Goal: Browse casually: Explore the website without a specific task or goal

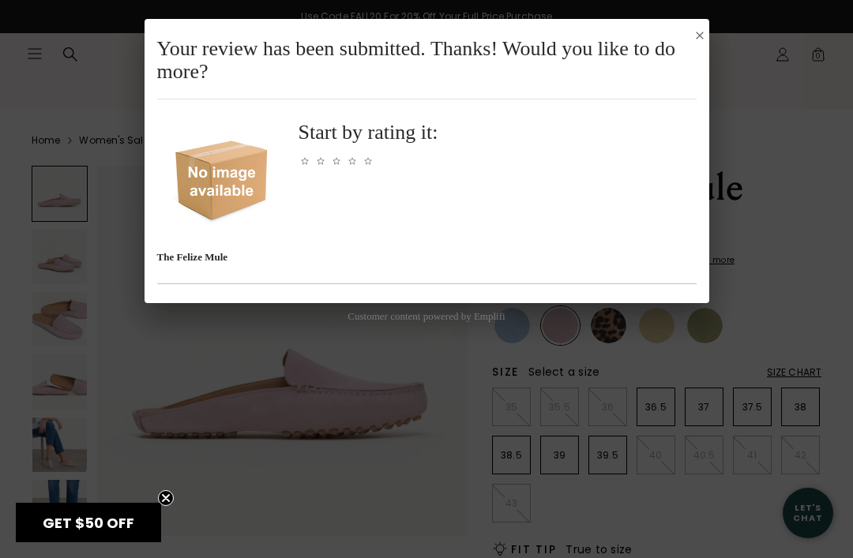
click at [371, 157] on icon "Select to rate 5 stars" at bounding box center [368, 161] width 8 height 8
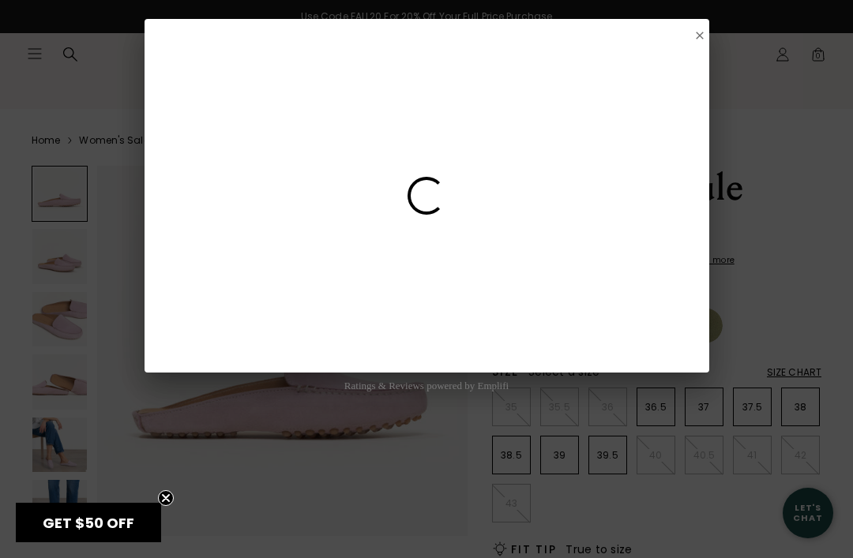
select select "3"
select select "US"
select select "ME"
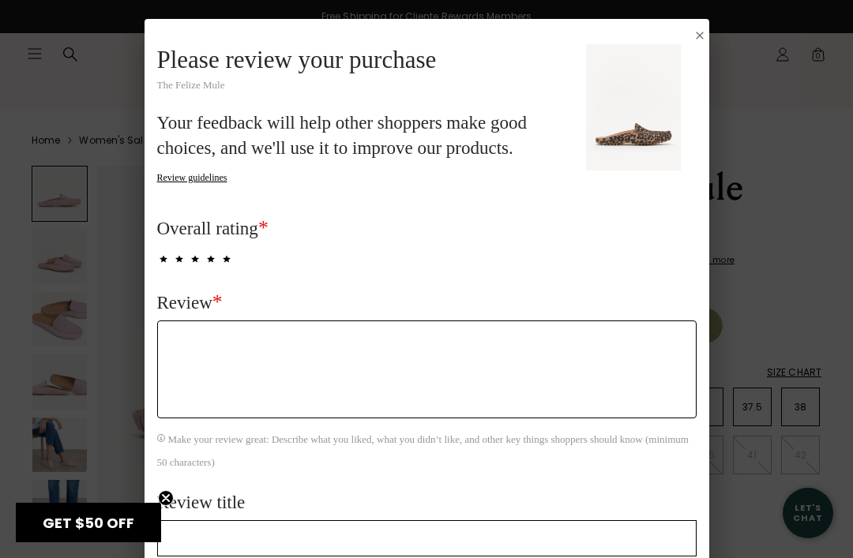
click at [703, 31] on button "Close Submission Modal" at bounding box center [699, 35] width 13 height 13
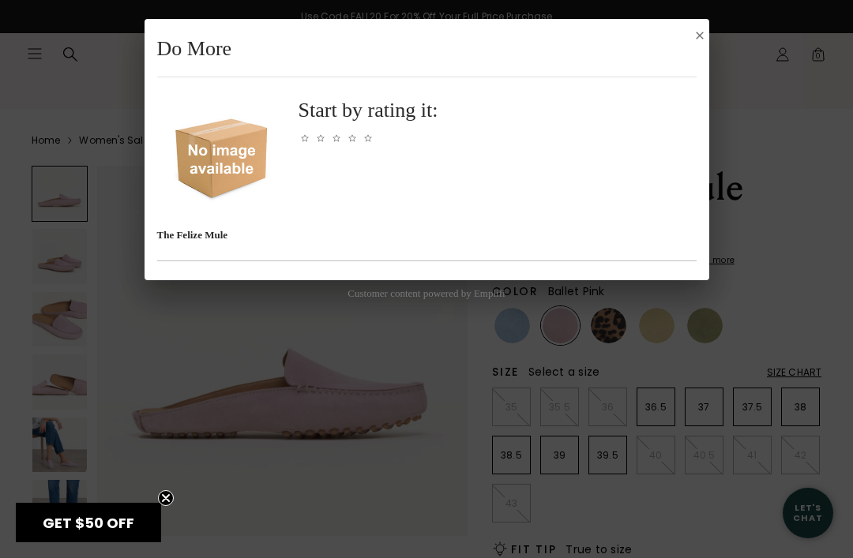
click at [705, 30] on button "Close Submission Modal" at bounding box center [699, 35] width 13 height 13
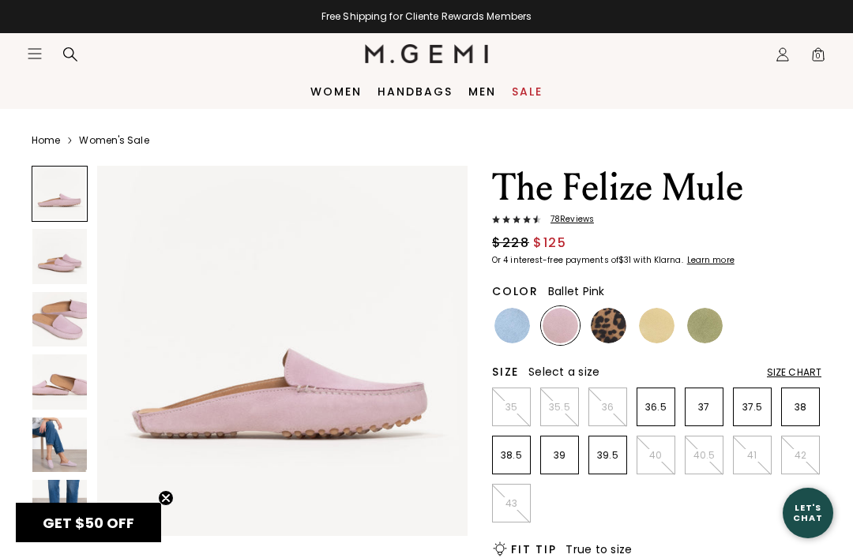
click at [662, 324] on img at bounding box center [657, 326] width 36 height 36
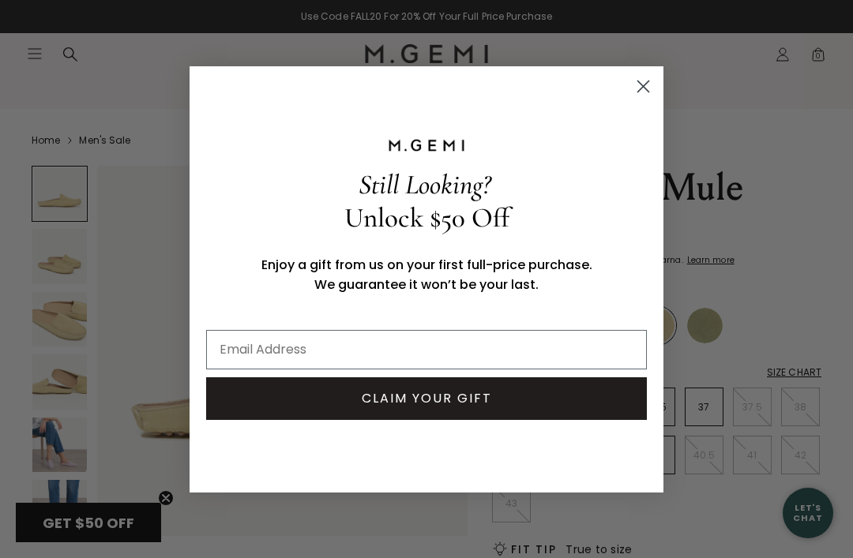
click at [650, 84] on circle "Close dialog" at bounding box center [643, 86] width 26 height 26
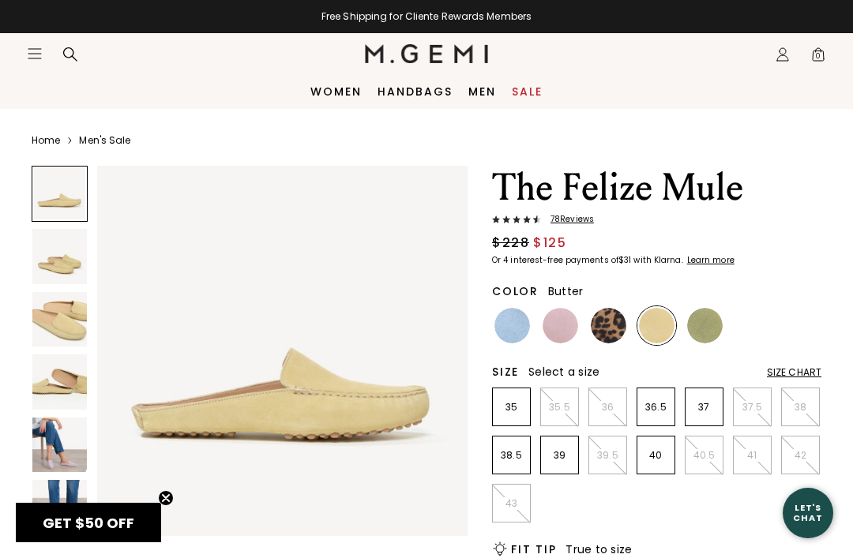
click at [606, 327] on img at bounding box center [608, 326] width 36 height 36
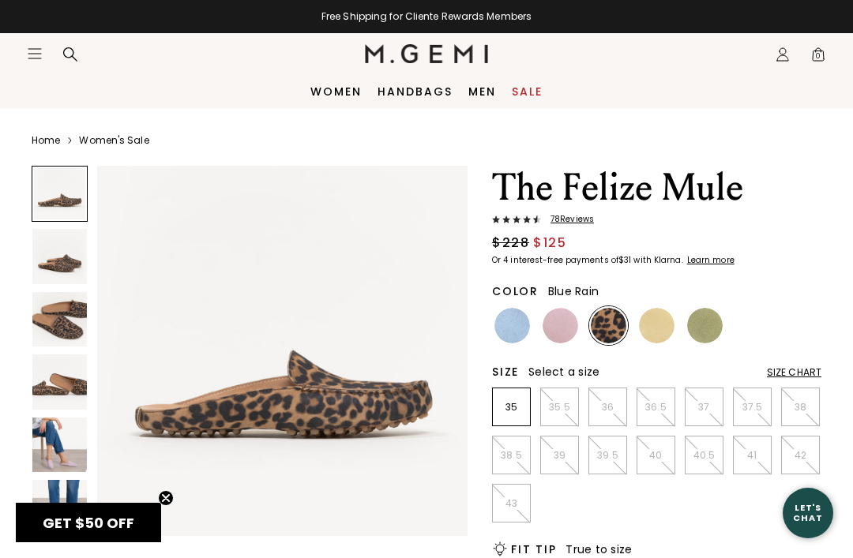
click at [523, 320] on img at bounding box center [512, 326] width 36 height 36
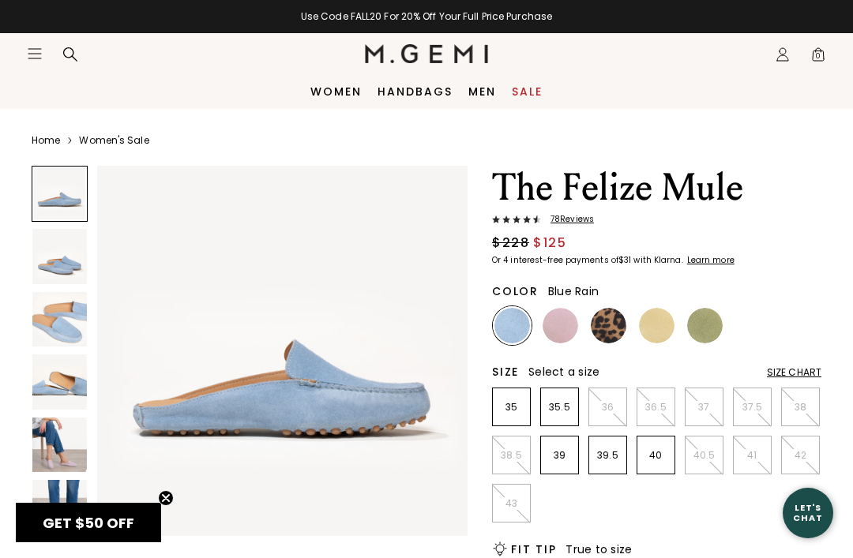
click at [715, 309] on div at bounding box center [704, 325] width 39 height 39
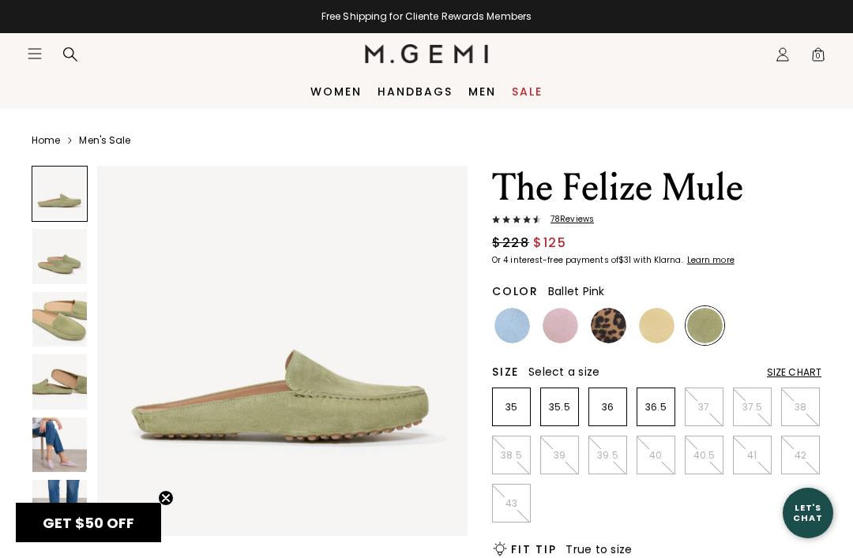
click at [566, 323] on img at bounding box center [560, 326] width 36 height 36
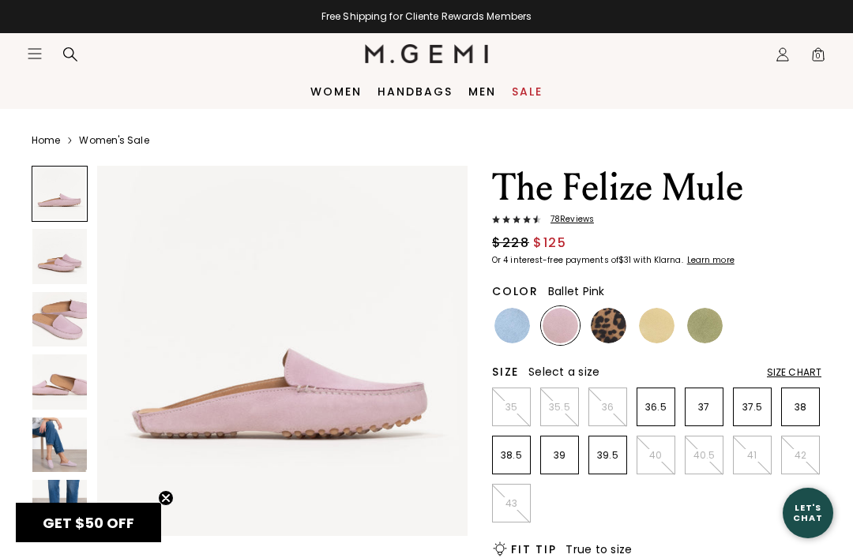
click at [542, 88] on link "Sale" at bounding box center [527, 91] width 31 height 13
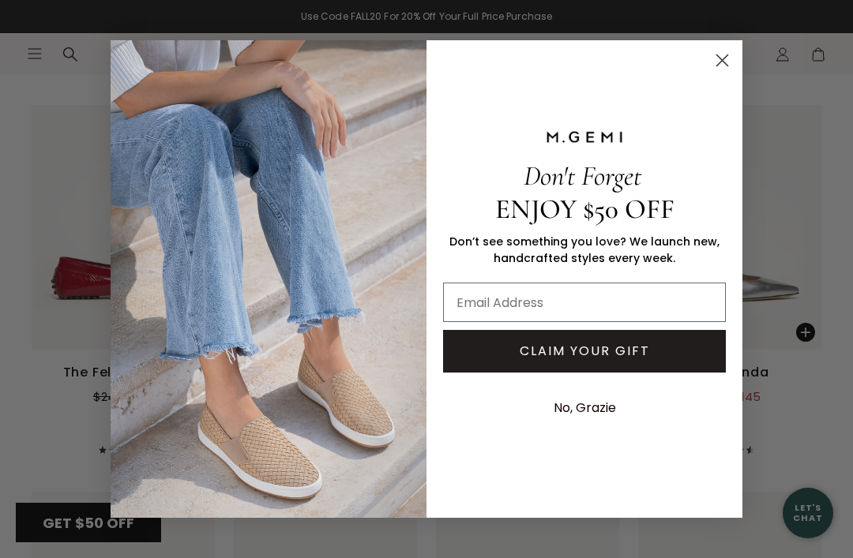
scroll to position [5088, 0]
click at [725, 66] on icon "Close dialog" at bounding box center [722, 60] width 11 height 11
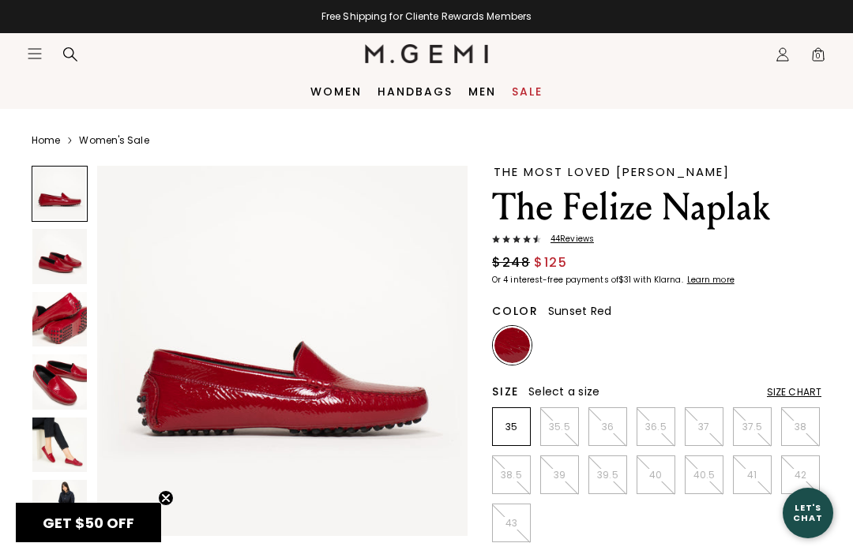
click at [63, 266] on img at bounding box center [59, 256] width 54 height 54
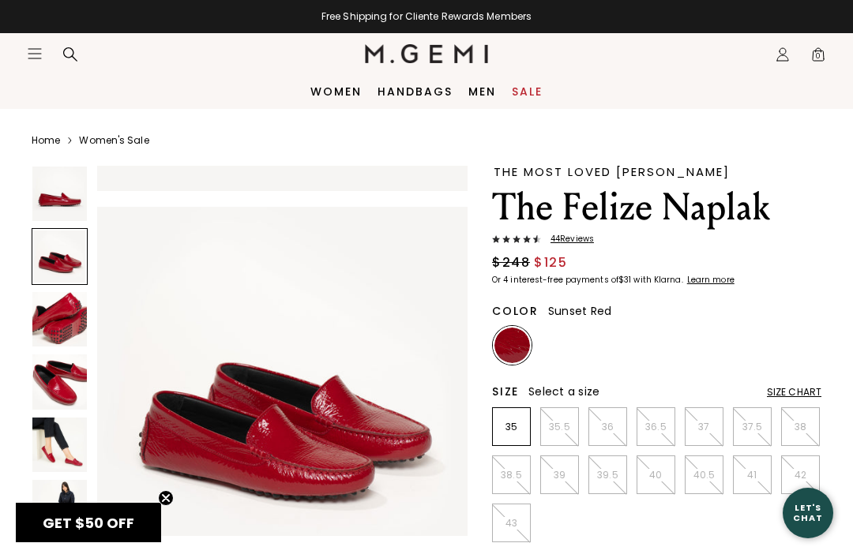
scroll to position [386, 0]
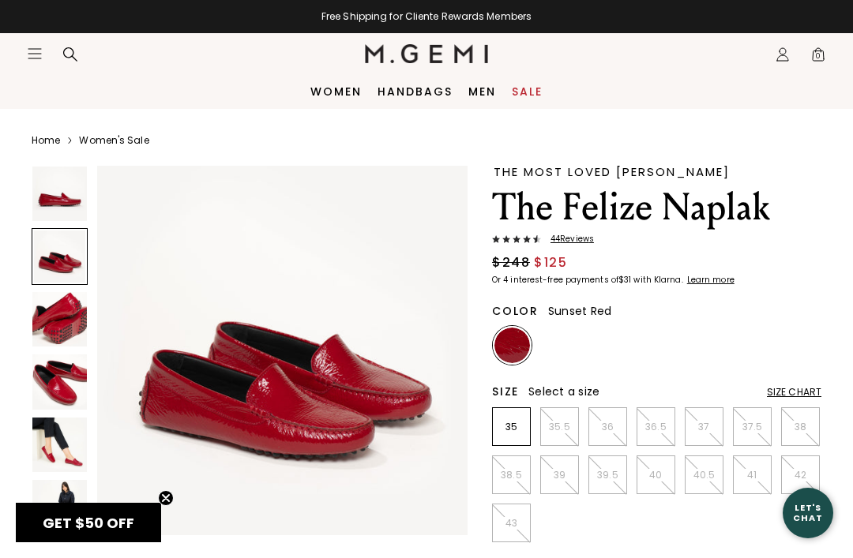
click at [50, 315] on img at bounding box center [59, 319] width 54 height 54
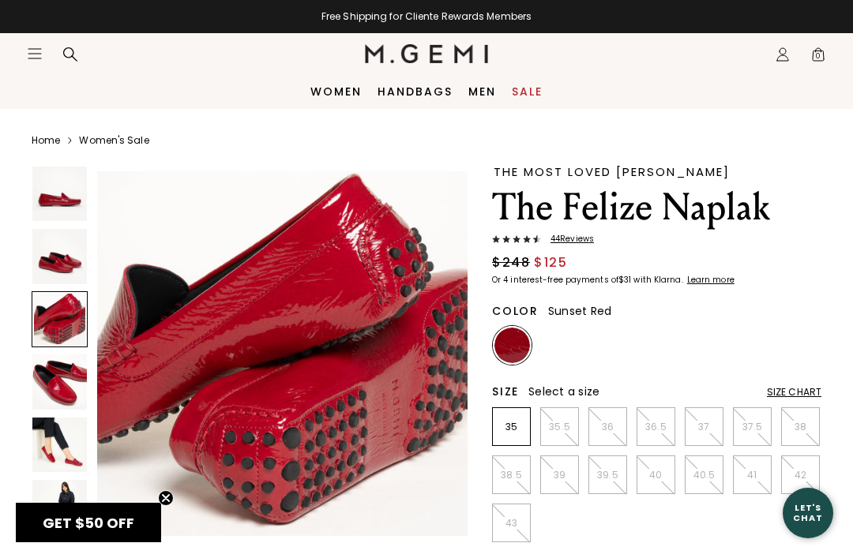
scroll to position [771, 0]
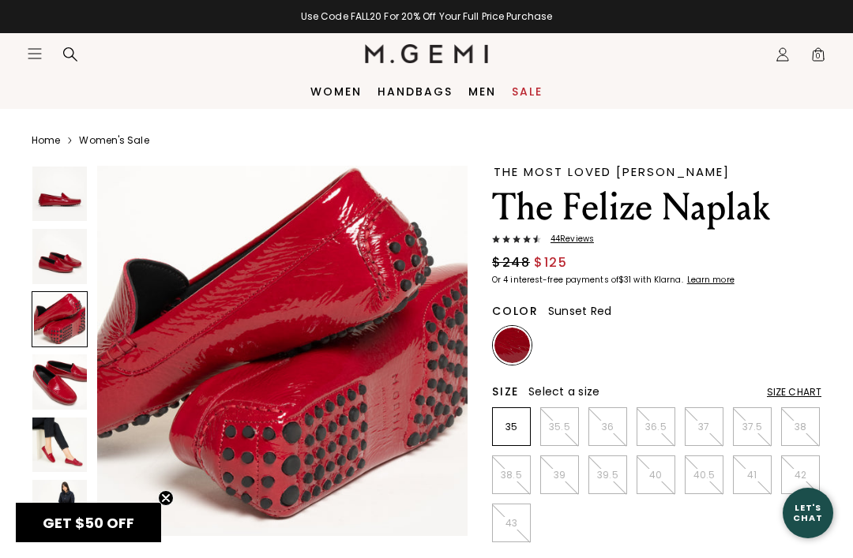
click at [58, 373] on img at bounding box center [59, 381] width 54 height 54
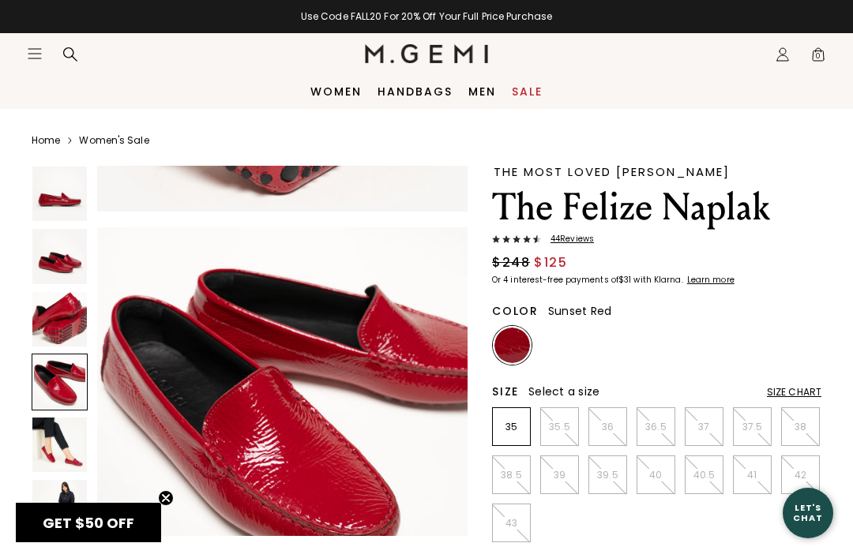
scroll to position [1157, 0]
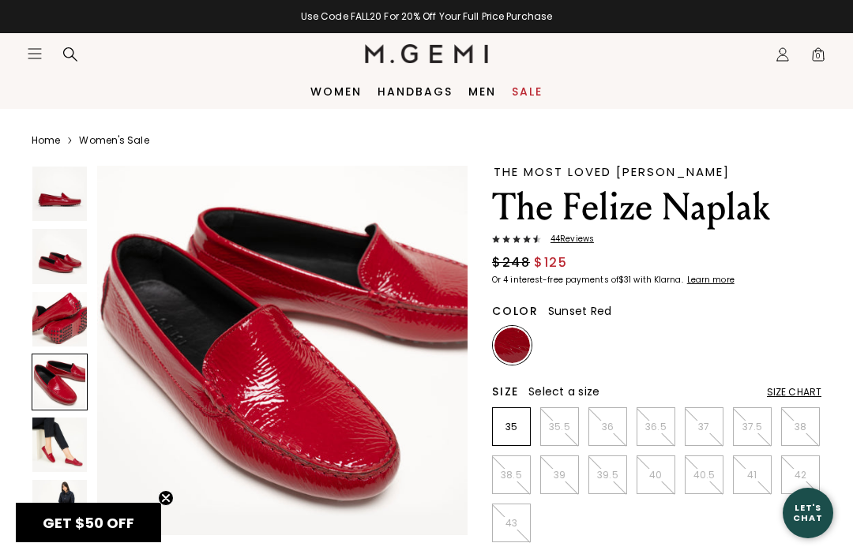
click at [62, 456] on img at bounding box center [59, 445] width 54 height 54
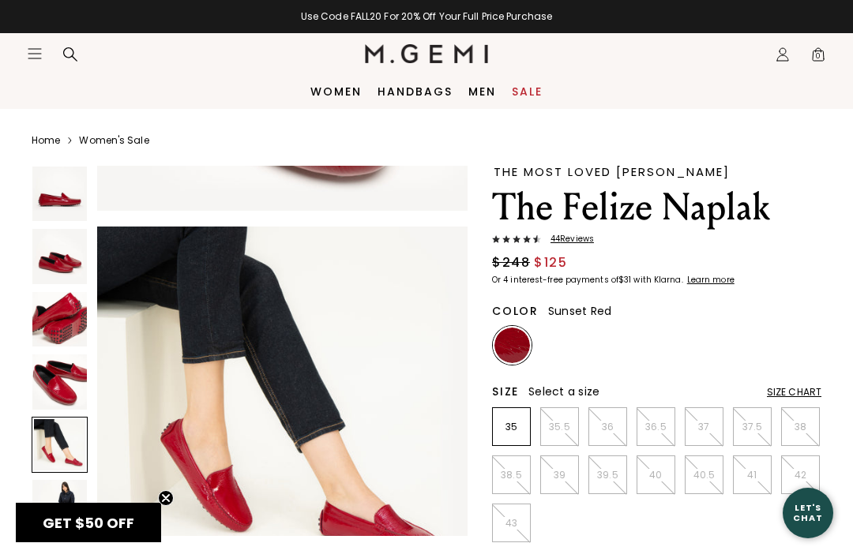
scroll to position [1543, 0]
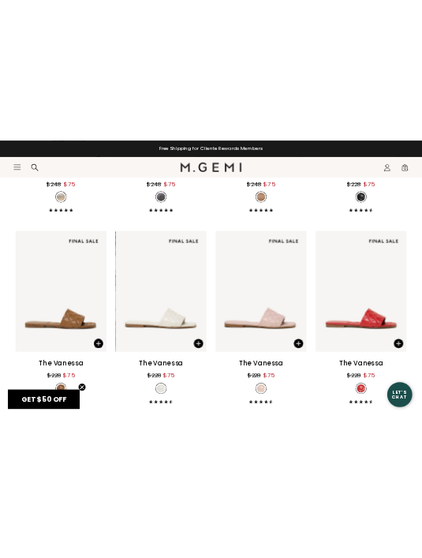
scroll to position [1167, 0]
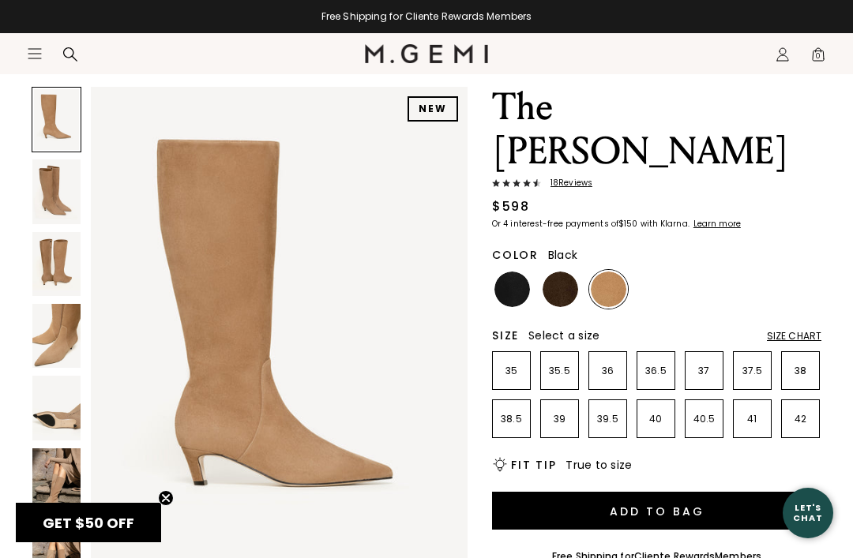
click at [518, 272] on img at bounding box center [512, 290] width 36 height 36
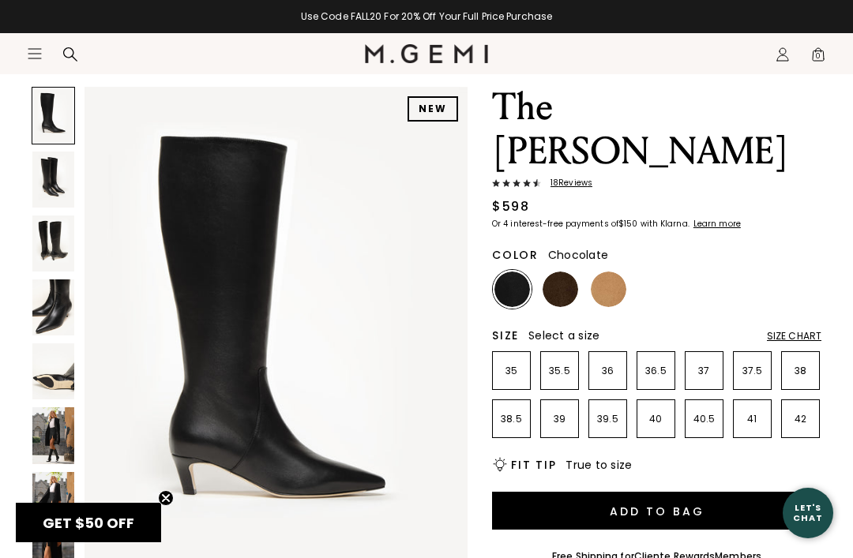
click at [568, 272] on img at bounding box center [560, 290] width 36 height 36
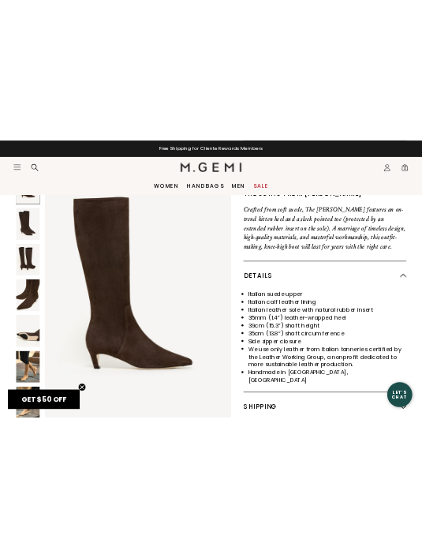
scroll to position [164, 0]
